Goal: Transaction & Acquisition: Book appointment/travel/reservation

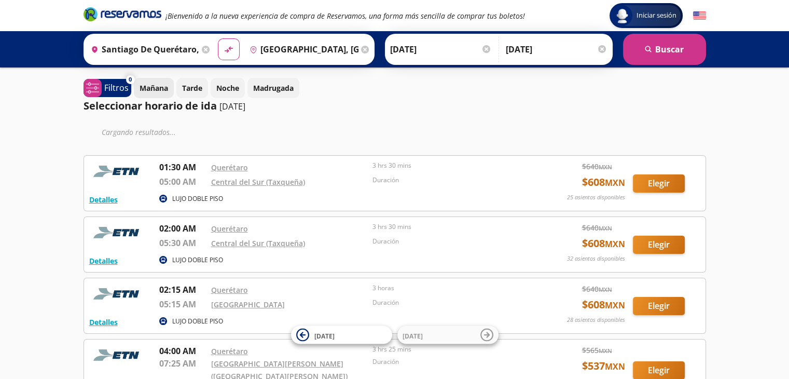
click at [154, 94] on button "Mañana" at bounding box center [154, 88] width 40 height 20
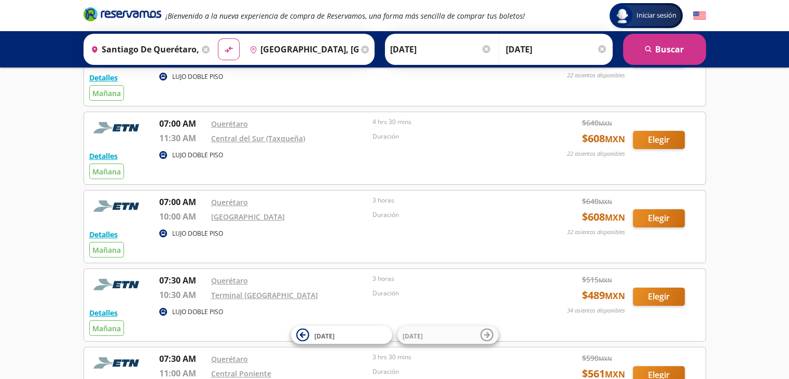
scroll to position [154, 0]
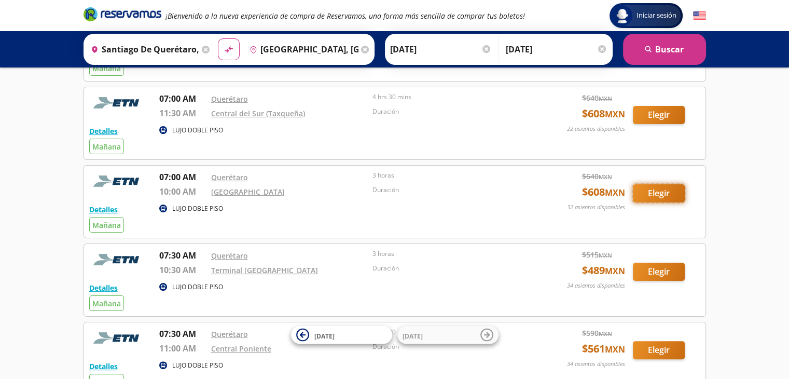
click at [642, 184] on button "Elegir" at bounding box center [659, 193] width 52 height 18
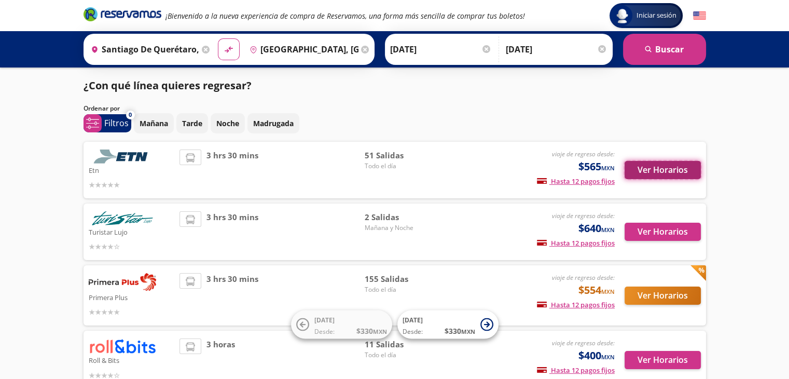
click at [631, 172] on button "Ver Horarios" at bounding box center [662, 170] width 76 height 18
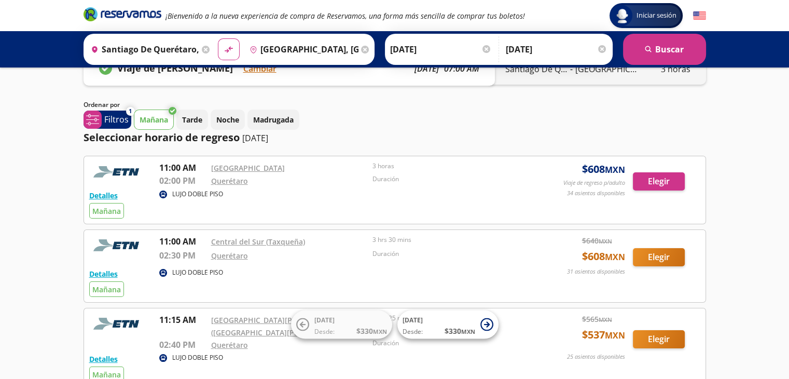
scroll to position [33, 0]
click at [644, 177] on button "Elegir" at bounding box center [659, 181] width 52 height 18
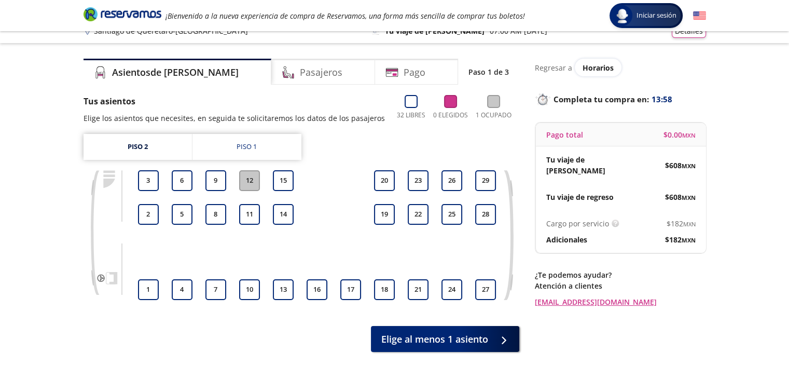
scroll to position [14, 0]
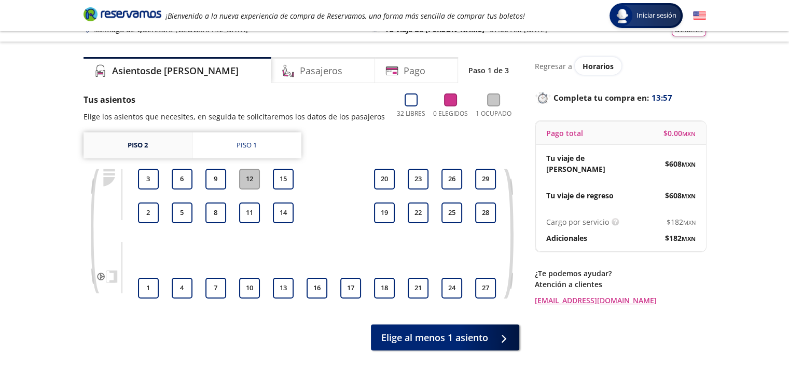
click at [135, 146] on link "Piso 2" at bounding box center [137, 145] width 108 height 26
click at [152, 180] on button "3" at bounding box center [148, 179] width 21 height 21
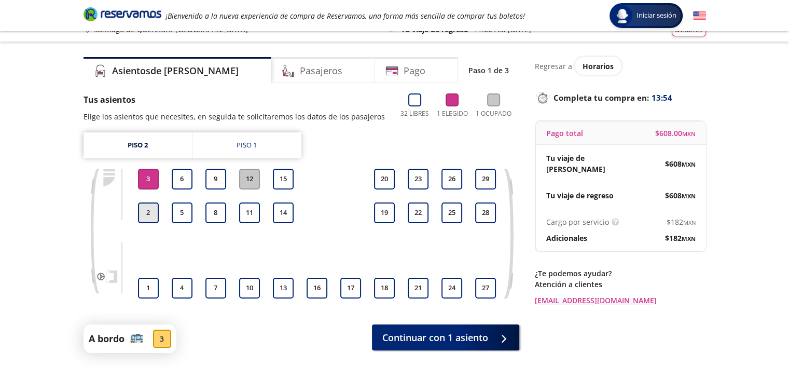
click at [157, 208] on button "2" at bounding box center [148, 212] width 21 height 21
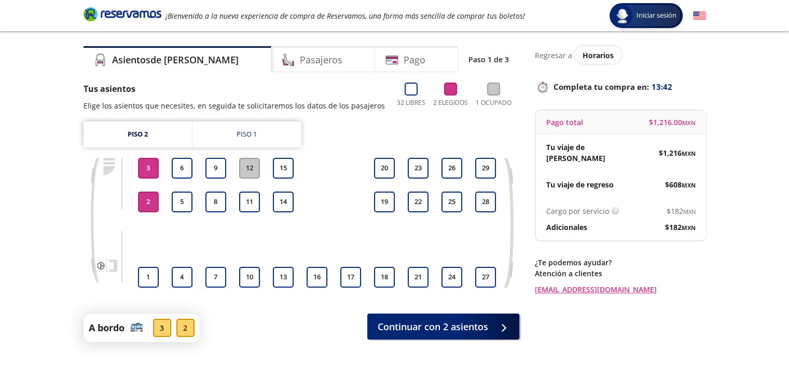
scroll to position [23, 0]
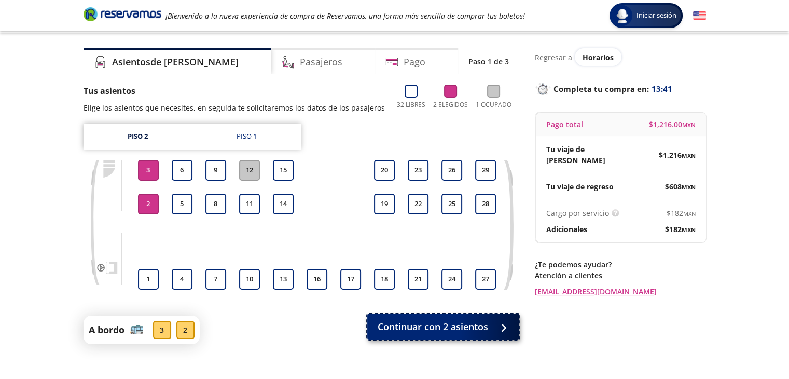
click at [434, 316] on button "Continuar con 2 asientos" at bounding box center [443, 326] width 152 height 26
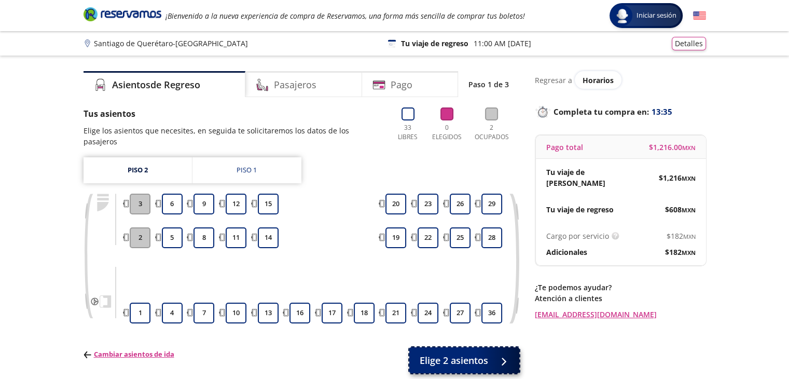
click at [452, 353] on span "Elige 2 asientos" at bounding box center [454, 360] width 68 height 14
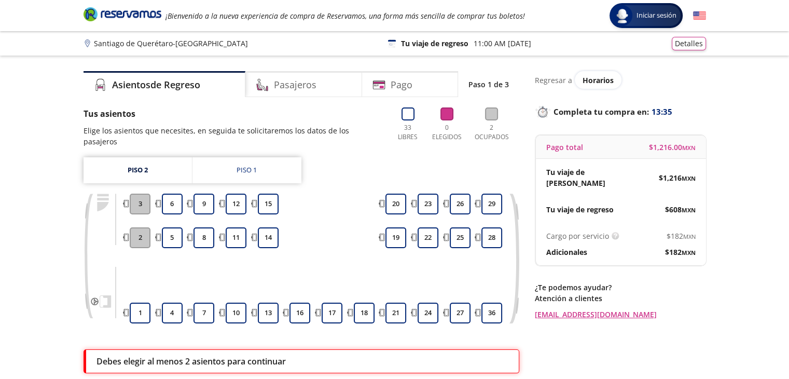
scroll to position [87, 0]
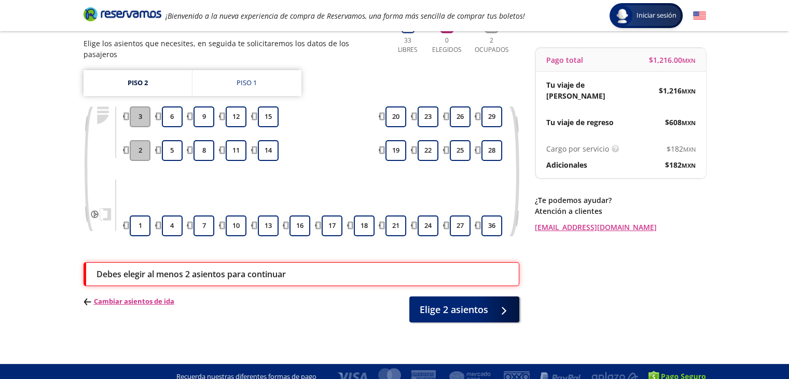
click at [138, 110] on button "3" at bounding box center [140, 116] width 21 height 21
click at [142, 143] on button "2" at bounding box center [140, 150] width 21 height 21
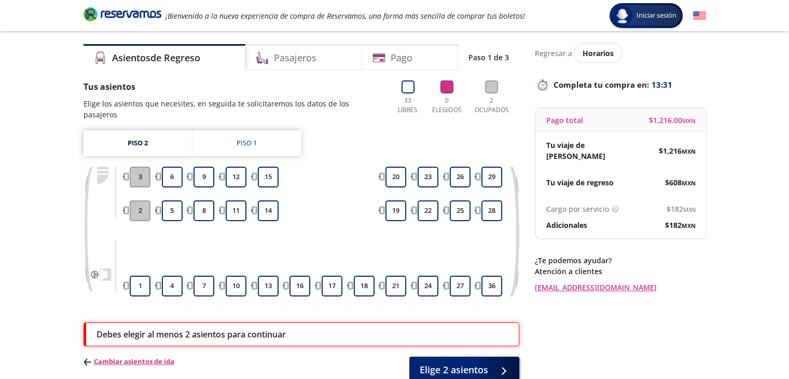
scroll to position [26, 0]
click at [149, 132] on link "Piso 2" at bounding box center [137, 144] width 108 height 26
click at [239, 131] on link "Piso 1" at bounding box center [246, 144] width 109 height 26
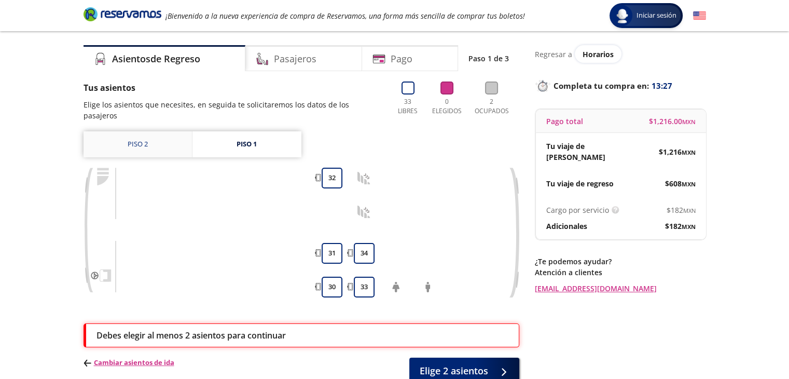
click at [166, 131] on link "Piso 2" at bounding box center [137, 144] width 108 height 26
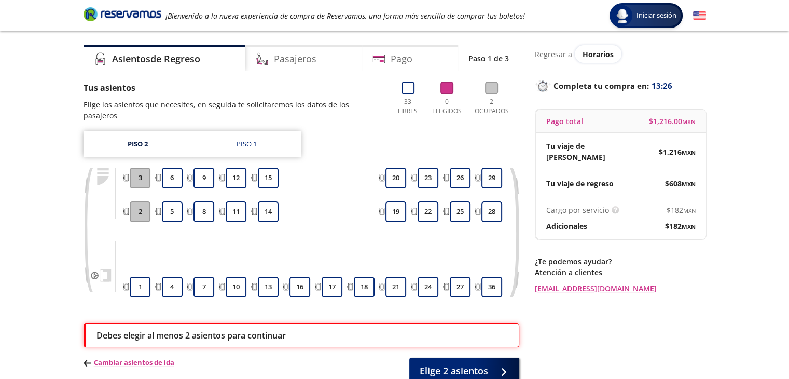
drag, startPoint x: 139, startPoint y: 160, endPoint x: 142, endPoint y: 184, distance: 24.0
click at [139, 168] on button "3" at bounding box center [140, 178] width 21 height 21
click at [142, 191] on div at bounding box center [140, 195] width 24 height 8
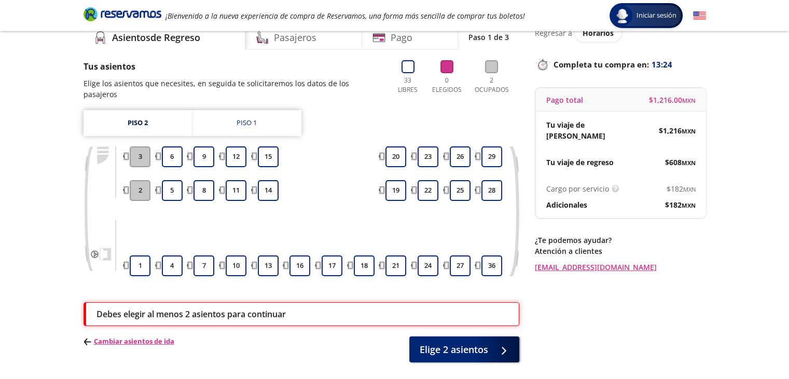
scroll to position [47, 0]
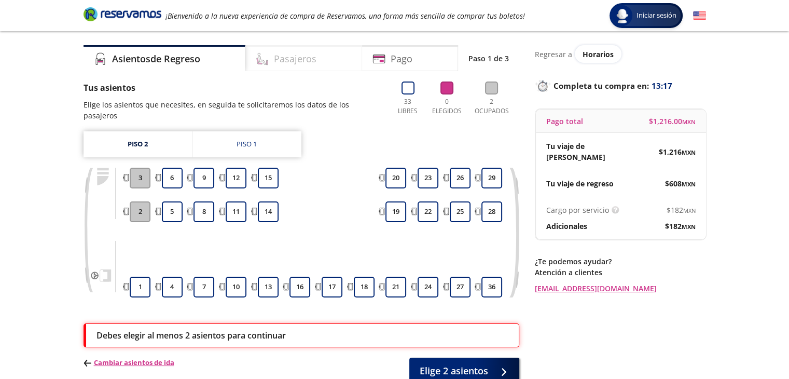
click at [269, 59] on icon at bounding box center [262, 58] width 13 height 13
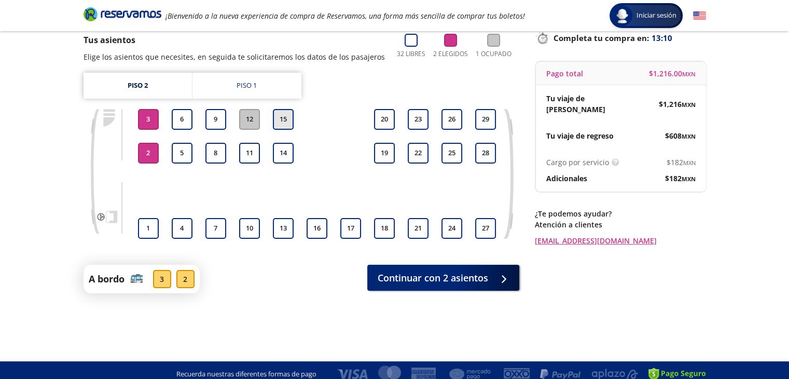
scroll to position [77, 0]
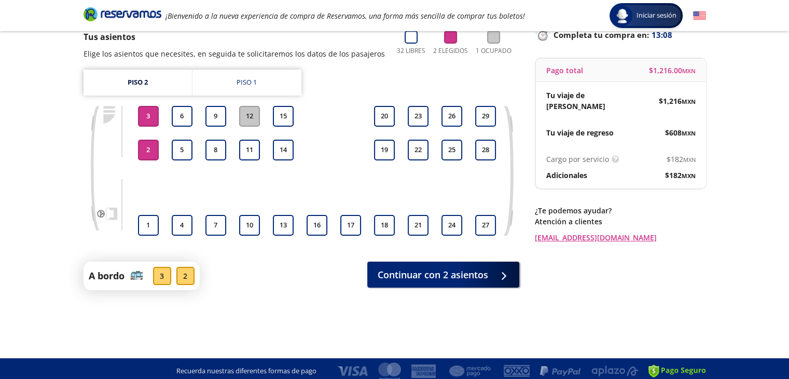
click at [154, 121] on button "3" at bounding box center [148, 116] width 21 height 21
click at [152, 164] on div at bounding box center [148, 171] width 26 height 16
click at [152, 154] on button "2" at bounding box center [148, 150] width 21 height 21
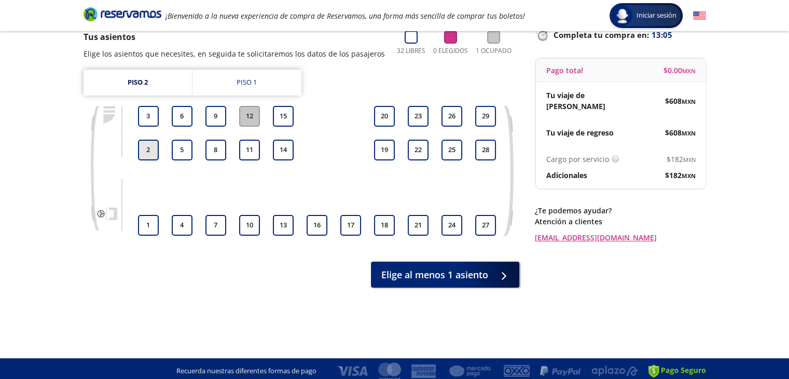
click at [152, 154] on button "2" at bounding box center [148, 150] width 21 height 21
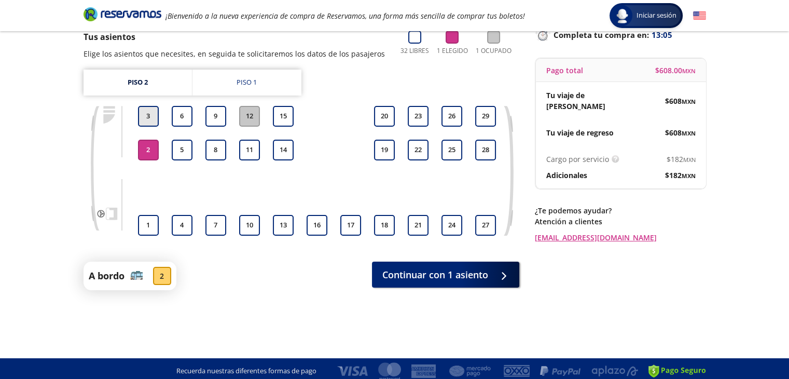
click at [155, 123] on button "3" at bounding box center [148, 116] width 21 height 21
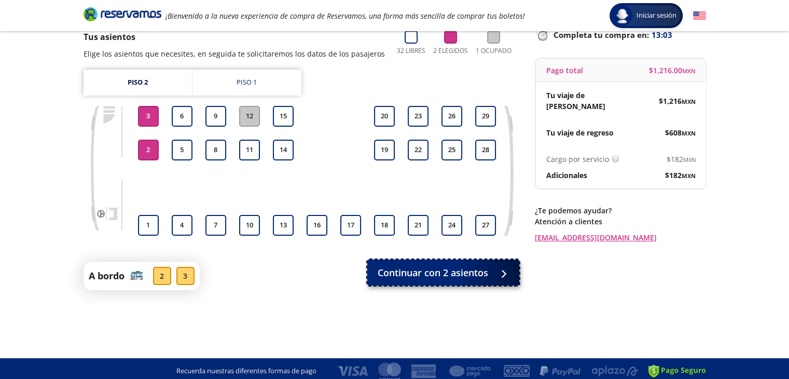
click at [415, 261] on button "Continuar con 2 asientos" at bounding box center [443, 272] width 152 height 26
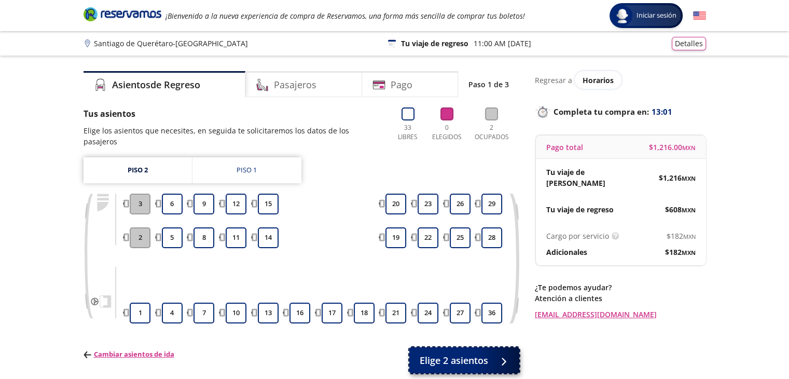
click at [458, 353] on span "Elige 2 asientos" at bounding box center [454, 360] width 68 height 14
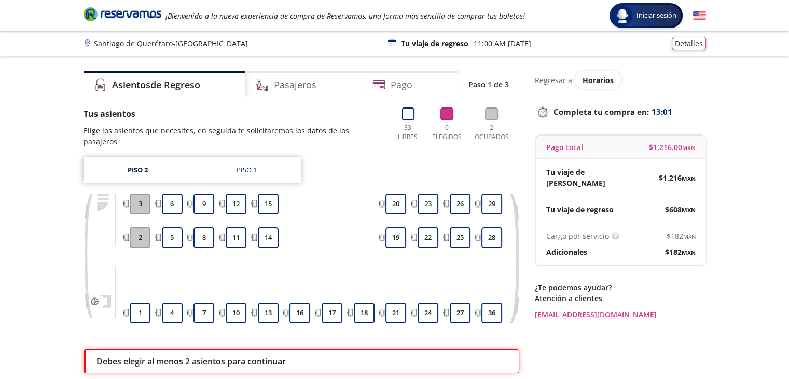
scroll to position [87, 0]
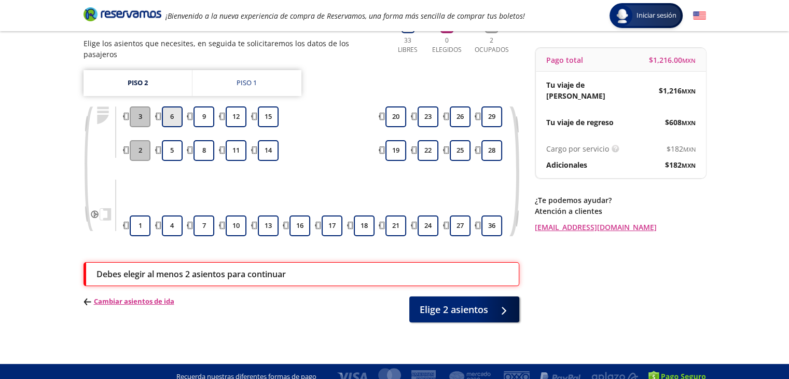
click at [162, 106] on button "6" at bounding box center [172, 116] width 21 height 21
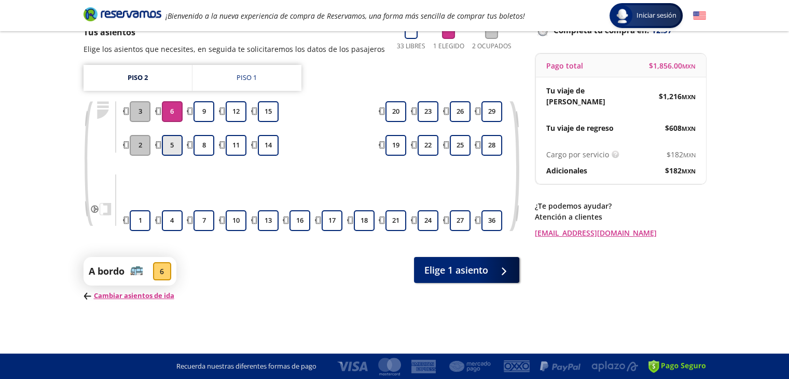
click at [171, 147] on button "5" at bounding box center [172, 145] width 21 height 21
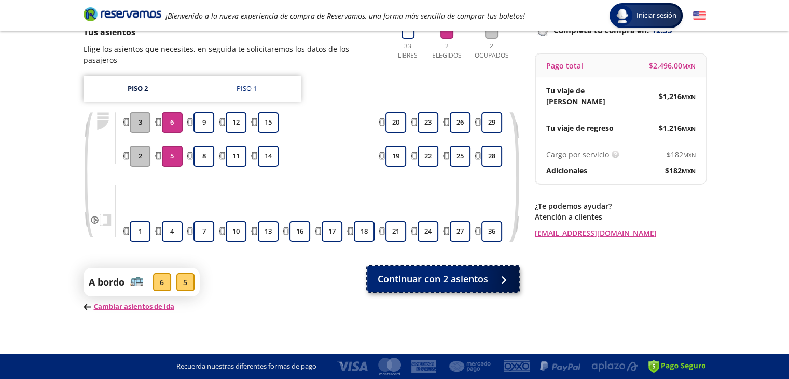
click at [389, 272] on span "Continuar con 2 asientos" at bounding box center [433, 279] width 110 height 14
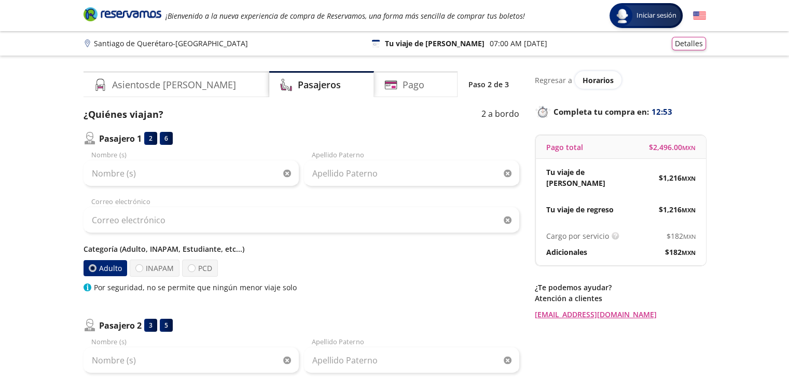
click at [152, 137] on div "2" at bounding box center [150, 138] width 13 height 13
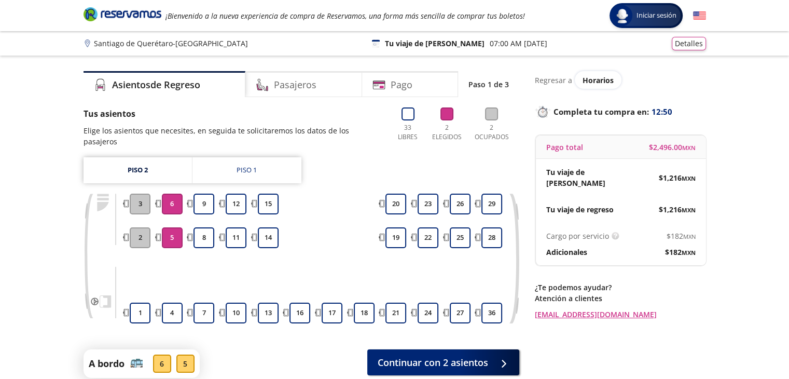
click at [177, 195] on button "6" at bounding box center [172, 203] width 21 height 21
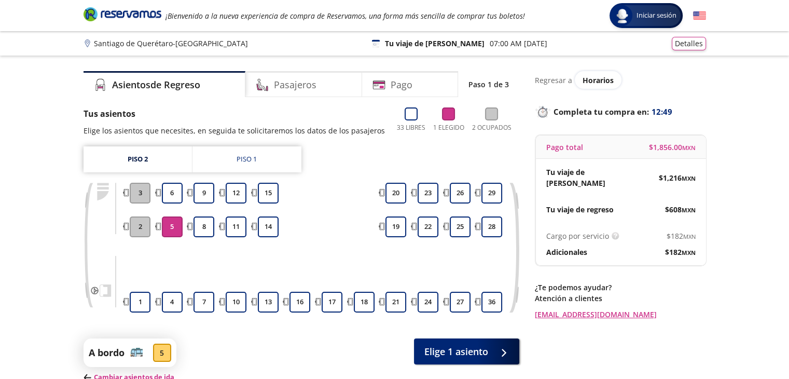
click at [177, 215] on div "4 5 6" at bounding box center [172, 248] width 24 height 130
click at [177, 225] on button "5" at bounding box center [172, 226] width 21 height 21
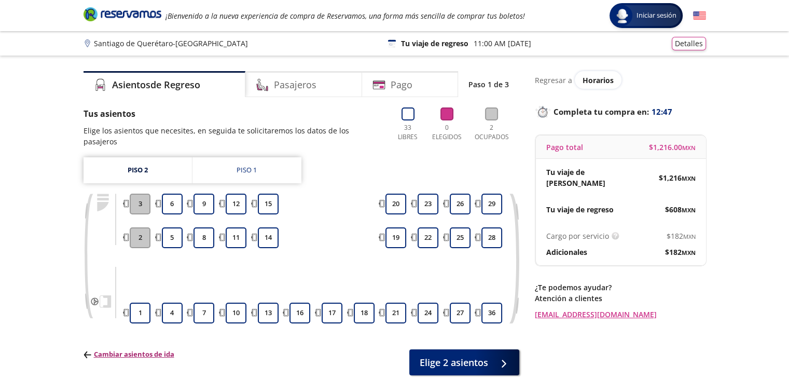
click at [135, 349] on p "Cambiar asientos de ida" at bounding box center [128, 354] width 91 height 10
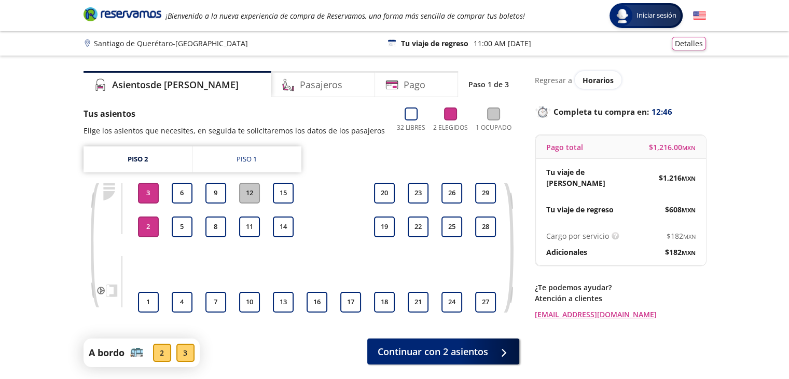
click at [146, 230] on button "2" at bounding box center [148, 226] width 21 height 21
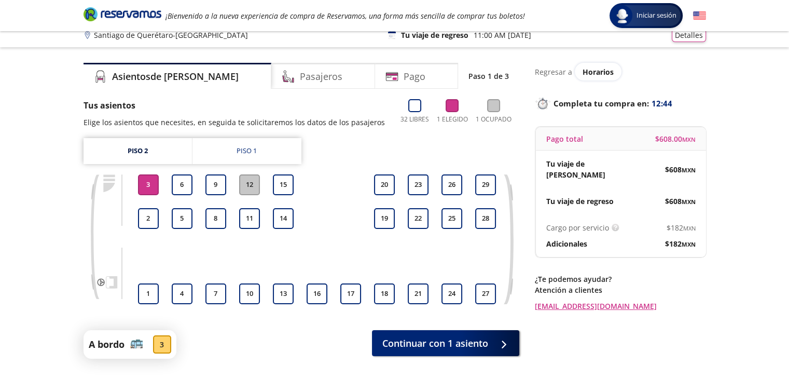
scroll to position [12, 0]
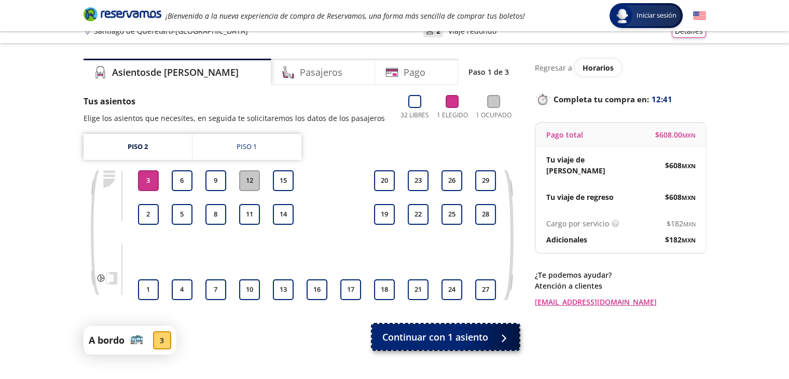
click at [415, 332] on span "Continuar con 1 asiento" at bounding box center [435, 337] width 106 height 14
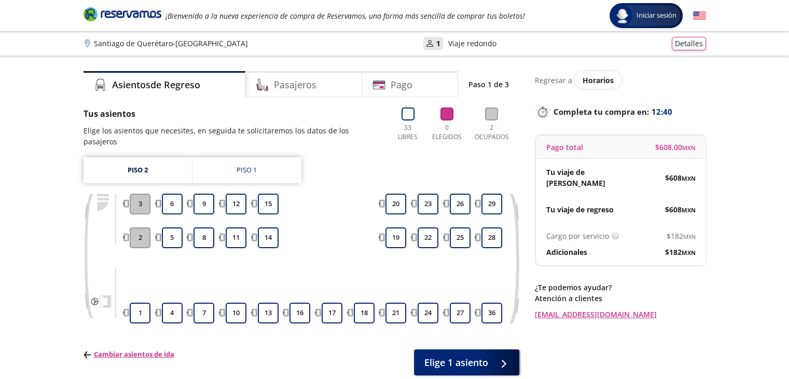
click at [143, 231] on button "2" at bounding box center [140, 237] width 21 height 21
click at [166, 227] on button "5" at bounding box center [172, 237] width 21 height 21
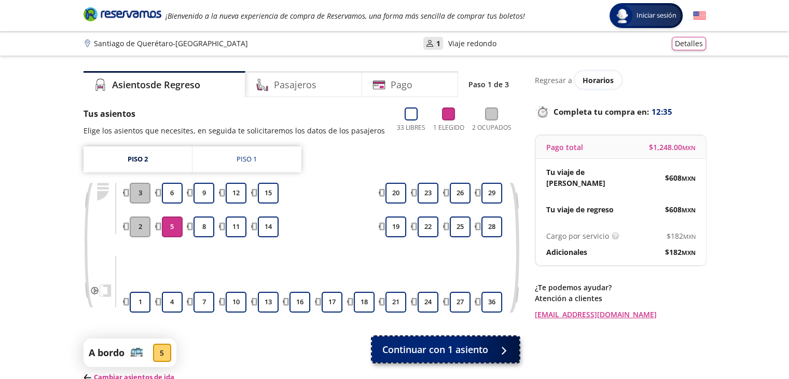
click at [398, 338] on button "Continuar con 1 asiento" at bounding box center [445, 349] width 147 height 26
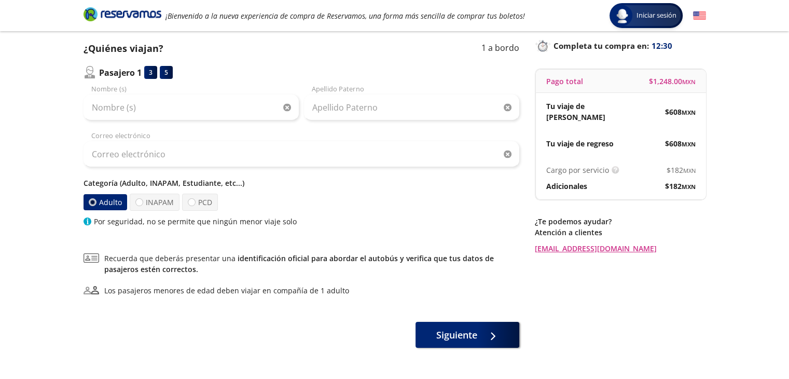
scroll to position [73, 0]
